Goal: Task Accomplishment & Management: Use online tool/utility

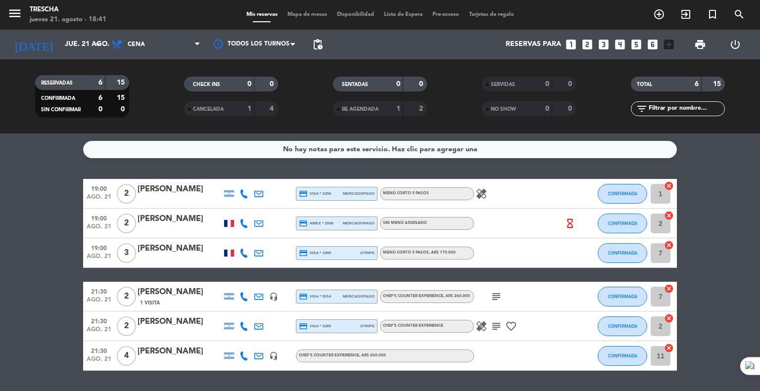
click at [16, 273] on bookings-row "19:00 ago. 21 2 [PERSON_NAME] credit_card visa * 2250 mercadopago Menú corto 9 …" at bounding box center [380, 275] width 760 height 192
click at [42, 198] on bookings-row "19:00 ago. 21 2 [PERSON_NAME] credit_card visa * 2250 mercadopago Menú corto 9 …" at bounding box center [380, 275] width 760 height 192
click at [631, 262] on button "CONFIRMADA" at bounding box center [622, 253] width 49 height 20
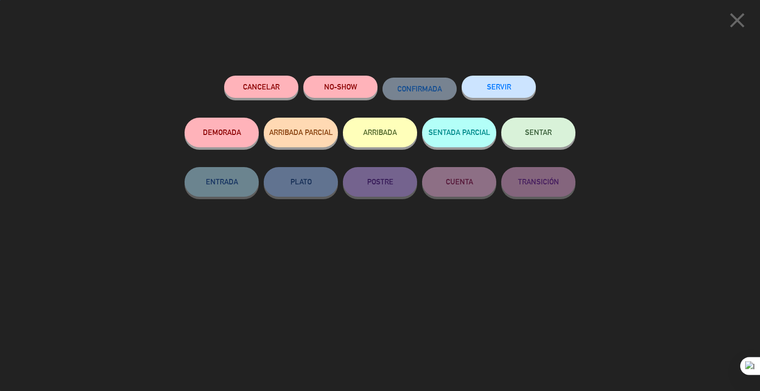
click at [548, 140] on button "SENTAR" at bounding box center [538, 133] width 74 height 30
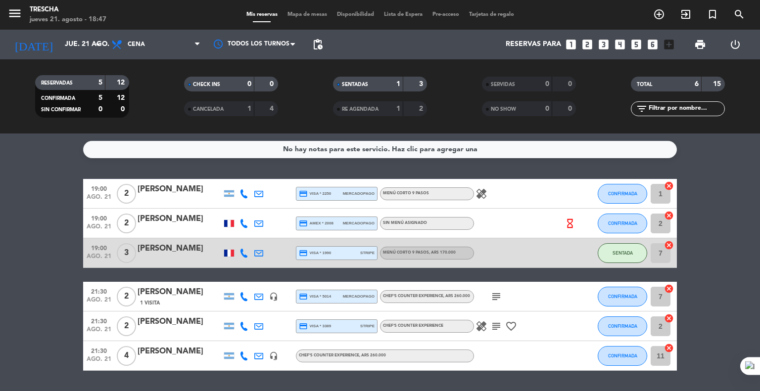
click at [51, 223] on bookings-row "19:00 ago. 21 2 [PERSON_NAME] credit_card visa * 2250 mercadopago Menú corto 9 …" at bounding box center [380, 275] width 760 height 192
drag, startPoint x: 53, startPoint y: 191, endPoint x: 52, endPoint y: 183, distance: 7.9
click at [53, 190] on bookings-row "19:00 ago. 21 2 [PERSON_NAME] credit_card visa * 2250 mercadopago Menú corto 9 …" at bounding box center [380, 275] width 760 height 192
click at [42, 248] on bookings-row "19:00 ago. 21 2 [PERSON_NAME] credit_card visa * 2250 mercadopago Menú corto 9 …" at bounding box center [380, 275] width 760 height 192
click at [627, 194] on span "CONFIRMADA" at bounding box center [622, 193] width 29 height 5
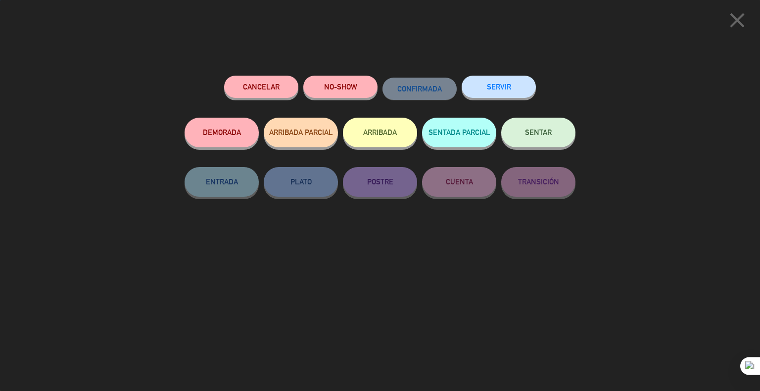
click at [544, 134] on span "SENTAR" at bounding box center [538, 132] width 27 height 8
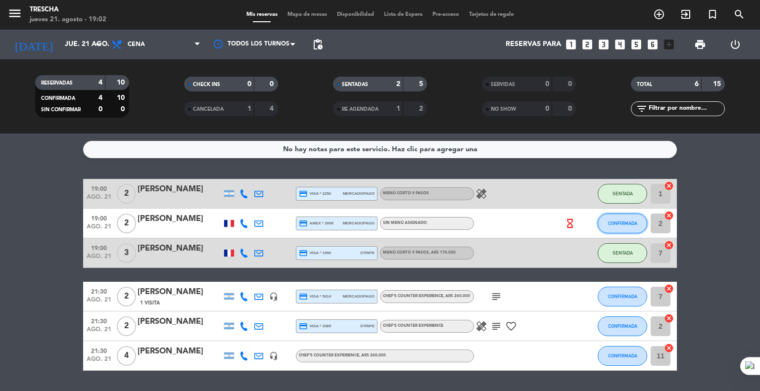
click at [616, 225] on span "CONFIRMADA" at bounding box center [622, 223] width 29 height 5
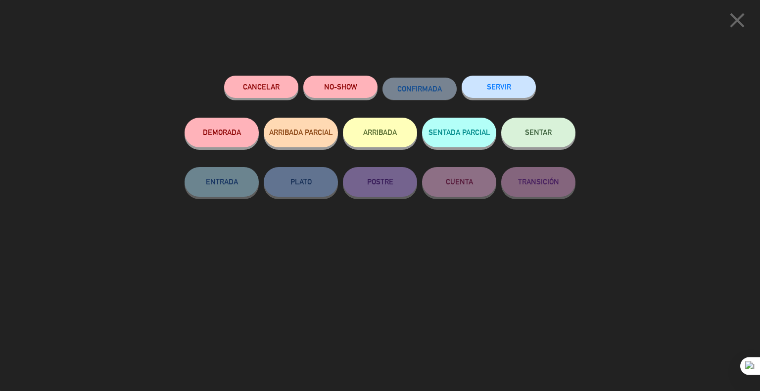
click at [517, 141] on button "SENTAR" at bounding box center [538, 133] width 74 height 30
